Goal: Navigation & Orientation: Find specific page/section

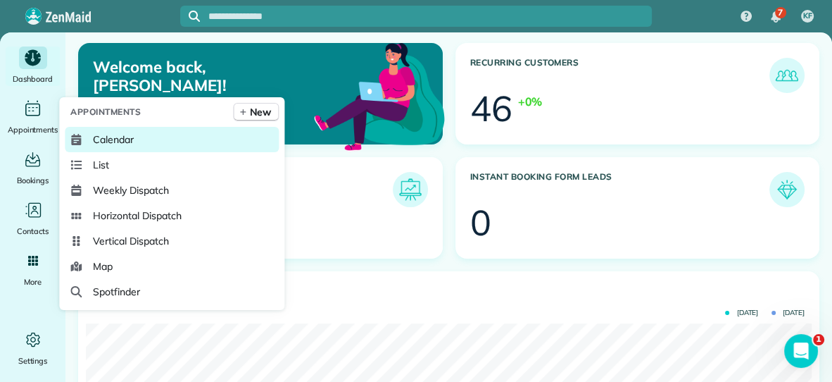
click at [94, 139] on span "Calendar" at bounding box center [113, 139] width 41 height 14
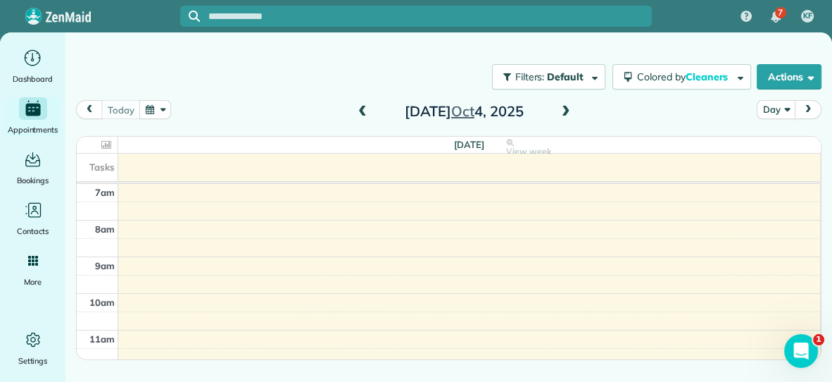
click at [570, 113] on span at bounding box center [565, 112] width 15 height 13
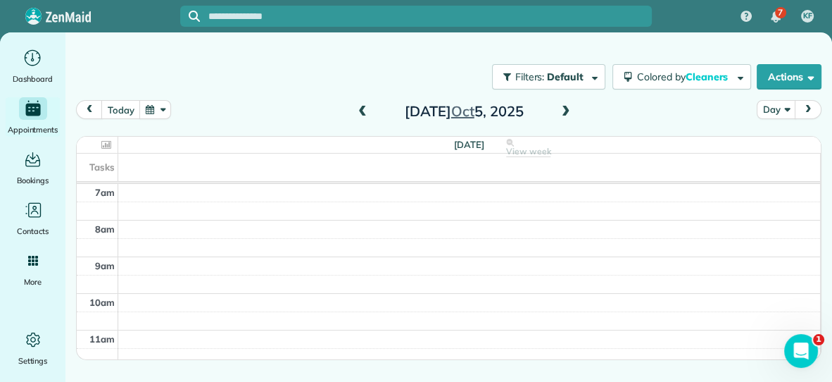
click at [570, 113] on span at bounding box center [565, 112] width 15 height 13
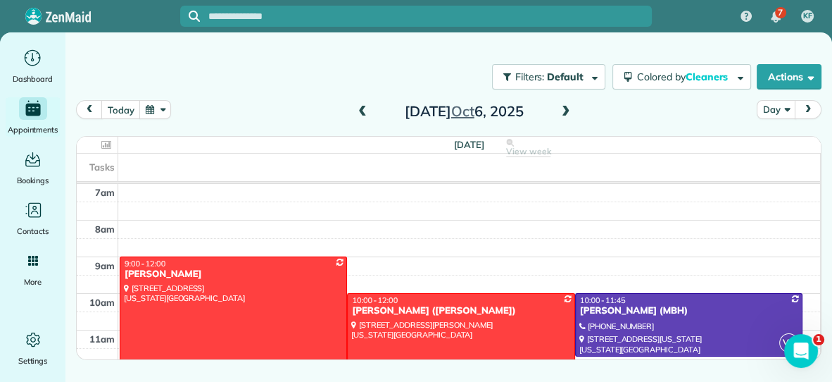
click at [570, 113] on span at bounding box center [565, 112] width 15 height 13
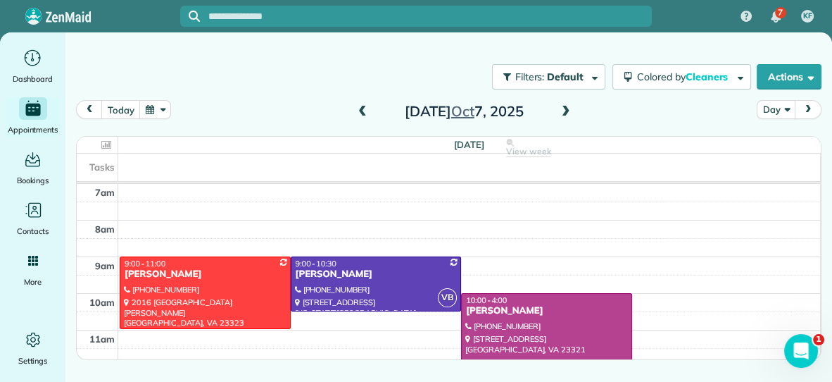
click at [567, 113] on span at bounding box center [565, 112] width 15 height 13
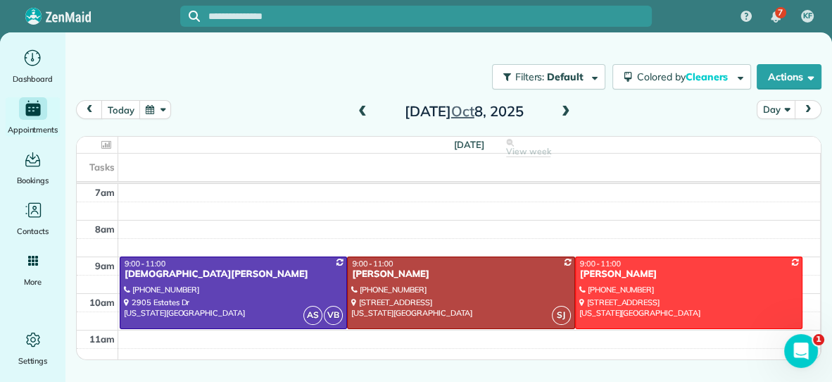
click at [567, 113] on span at bounding box center [565, 112] width 15 height 13
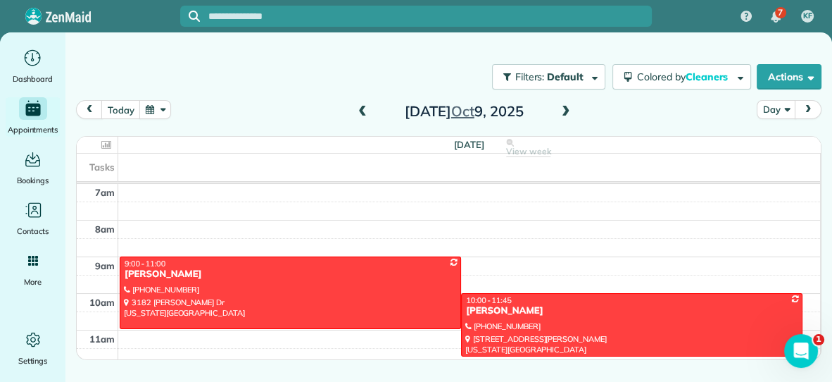
click at [565, 109] on span at bounding box center [565, 112] width 15 height 13
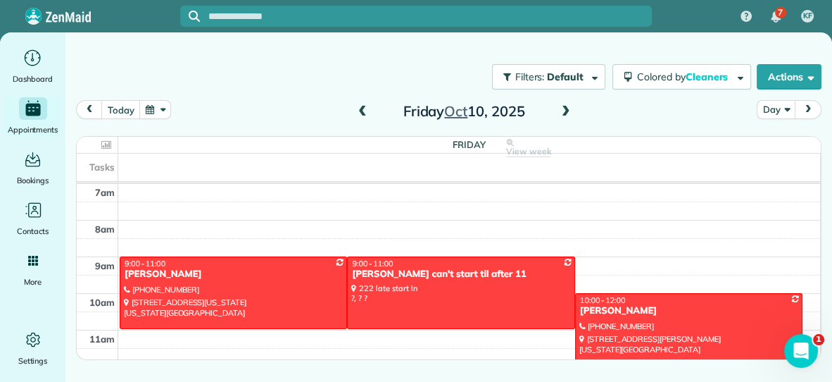
click at [363, 109] on span at bounding box center [362, 112] width 15 height 13
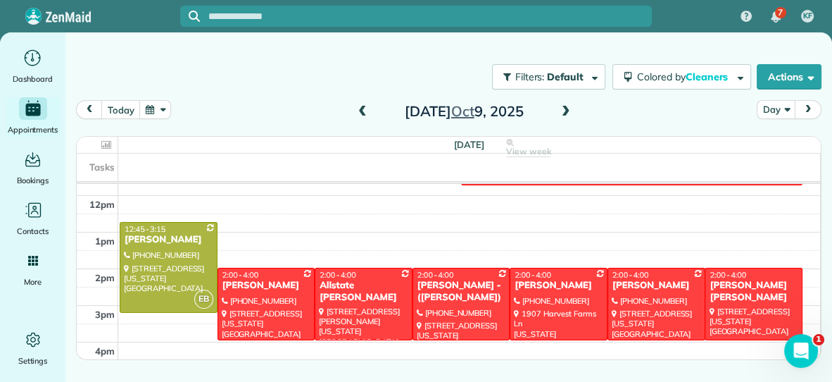
scroll to position [170, 0]
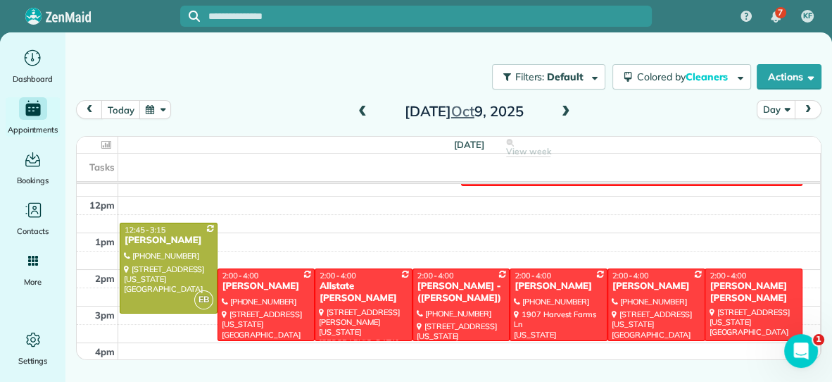
click at [363, 112] on span at bounding box center [362, 112] width 15 height 13
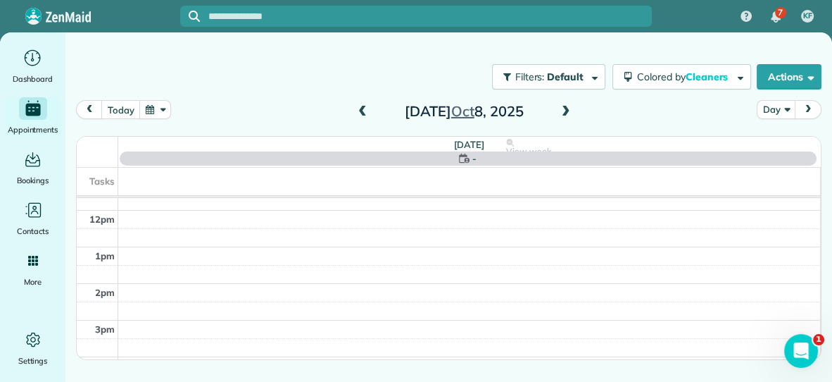
scroll to position [0, 0]
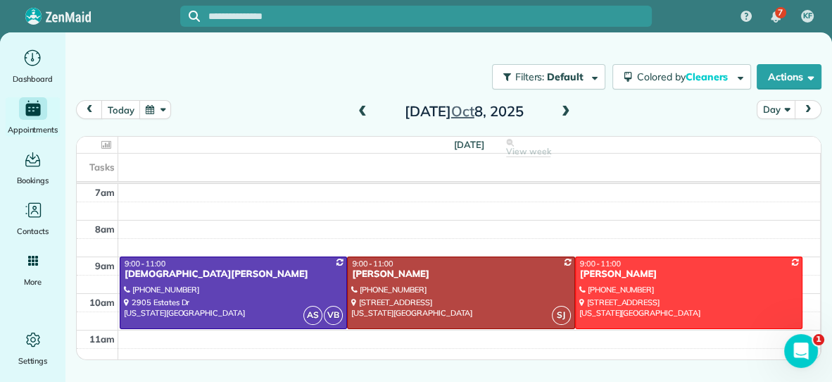
click at [363, 112] on span at bounding box center [362, 112] width 15 height 13
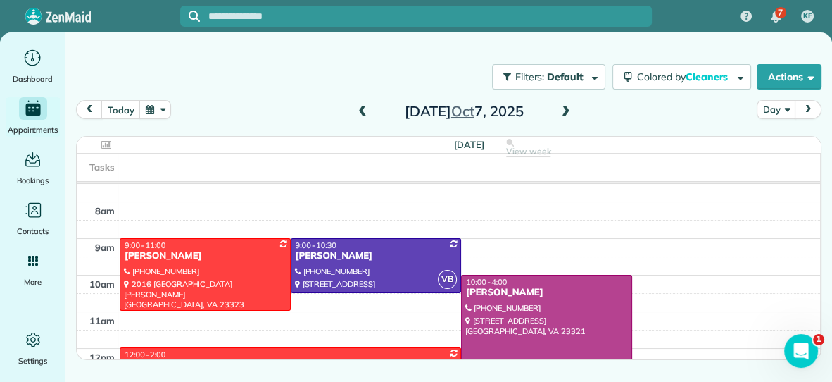
scroll to position [18, 0]
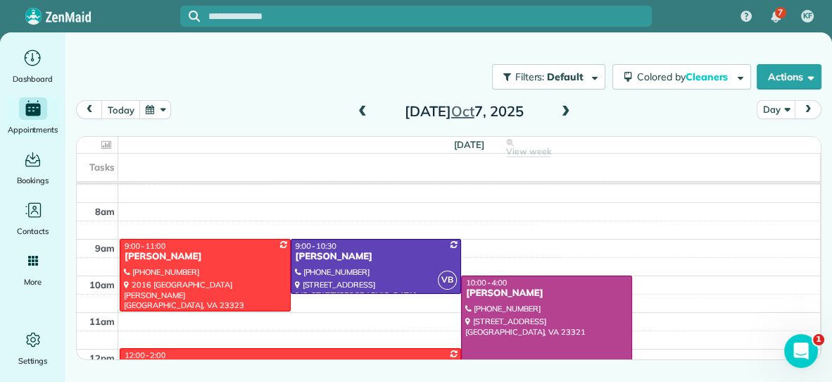
click at [564, 113] on span at bounding box center [565, 112] width 15 height 13
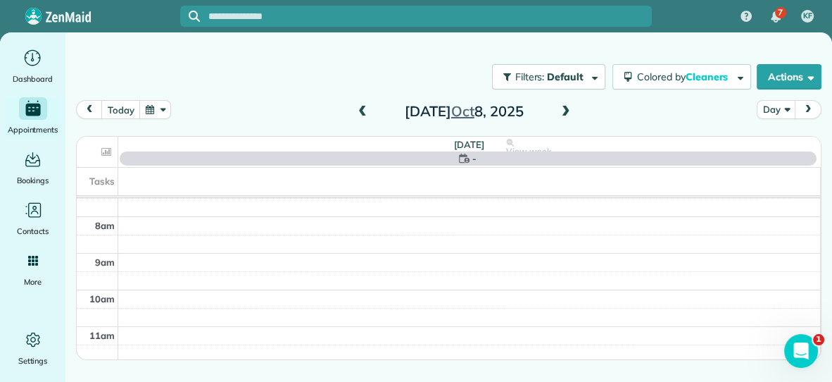
scroll to position [0, 0]
